Goal: Task Accomplishment & Management: Complete application form

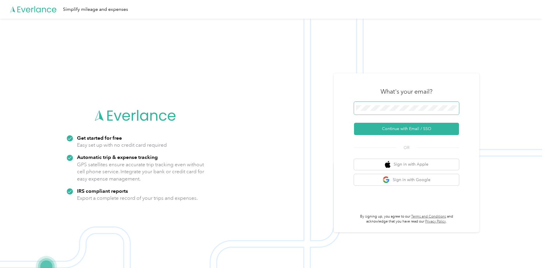
click at [389, 111] on span at bounding box center [406, 108] width 105 height 13
click at [401, 128] on button "Continue with Email / SSO" at bounding box center [406, 129] width 105 height 12
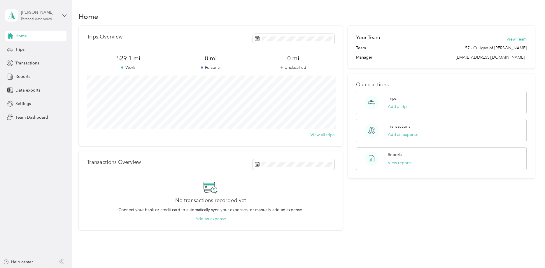
click at [34, 14] on div "[PERSON_NAME]" at bounding box center [39, 12] width 36 height 6
click at [36, 63] on div "Personal dashboard" at bounding box center [29, 61] width 38 height 6
click at [32, 15] on div "[PERSON_NAME]" at bounding box center [39, 12] width 36 height 6
click at [37, 48] on div "Team dashboard" at bounding box center [25, 48] width 31 height 6
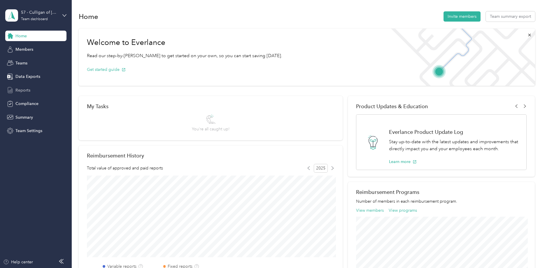
click at [18, 90] on span "Reports" at bounding box center [22, 90] width 15 height 6
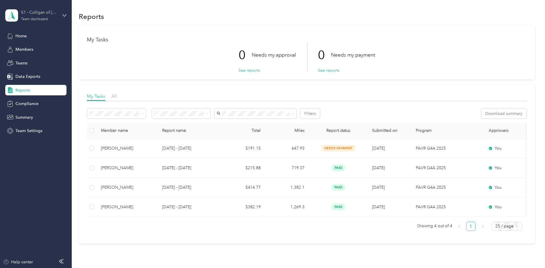
click at [32, 18] on div "Team dashboard" at bounding box center [34, 20] width 27 height 4
click at [31, 58] on div "Personal dashboard" at bounding box center [28, 59] width 37 height 6
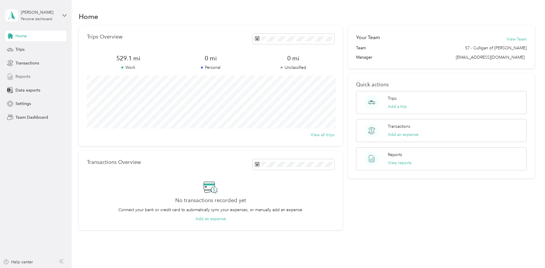
click at [27, 74] on span "Reports" at bounding box center [22, 77] width 15 height 6
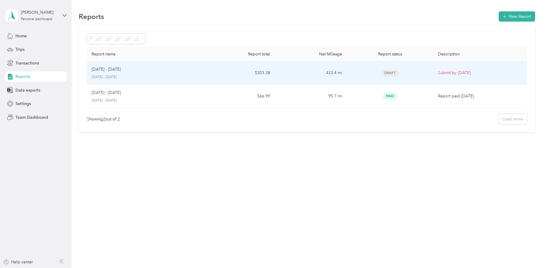
click at [223, 74] on td "$303.38" at bounding box center [238, 73] width 72 height 23
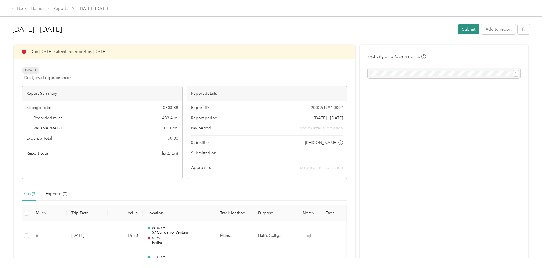
click at [468, 29] on button "Submit" at bounding box center [468, 29] width 21 height 10
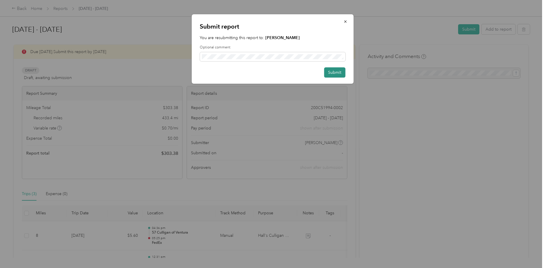
click at [337, 71] on button "Submit" at bounding box center [334, 72] width 21 height 10
